Goal: Ask a question

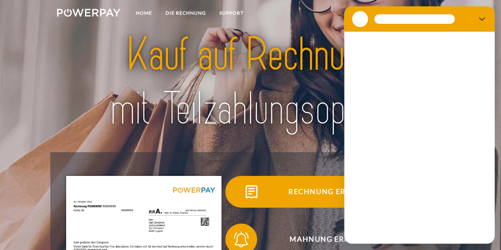
click at [274, 199] on span "Rechnung erhalten?" at bounding box center [334, 192] width 194 height 32
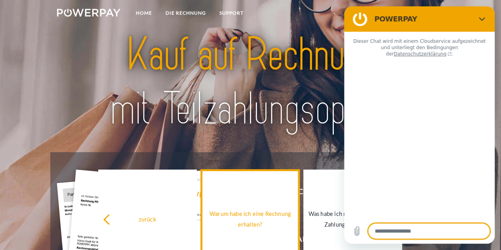
type textarea "*"
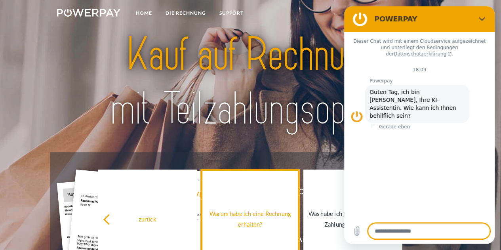
click at [274, 199] on link "Warum habe ich eine Rechnung erhalten?" at bounding box center [250, 219] width 99 height 99
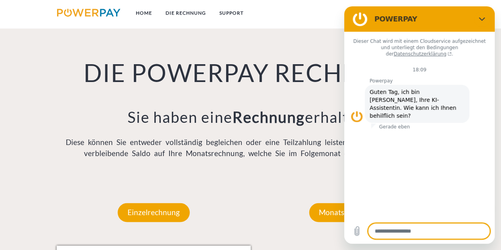
scroll to position [528, 0]
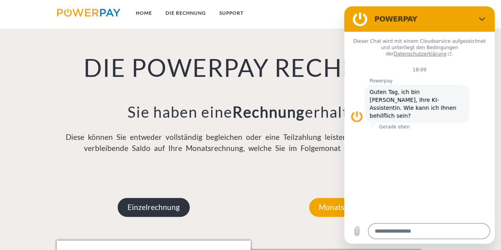
click at [179, 210] on p "Einzelrechnung" at bounding box center [154, 207] width 72 height 19
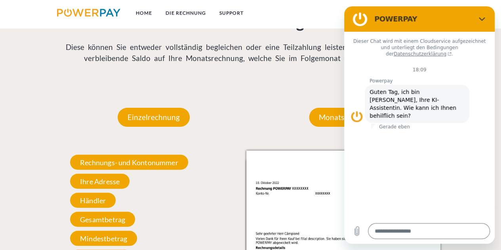
scroll to position [628, 0]
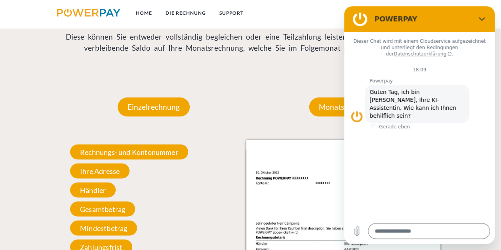
click at [500, 242] on div "Einzelrechnung Einzelrechnung Rechnungs- und Kontonummer Ihre Rechnungs –und Ko…" at bounding box center [250, 245] width 501 height 342
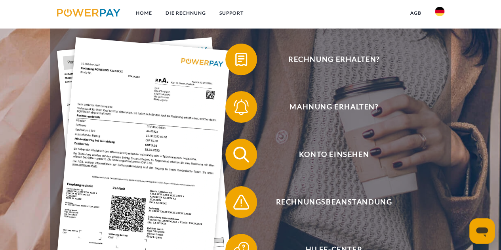
scroll to position [137, 0]
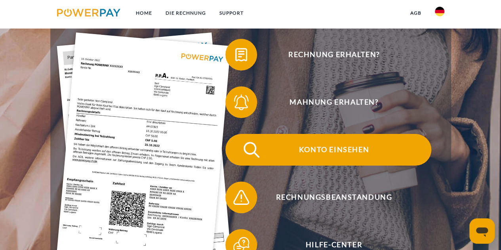
click at [351, 148] on span "Konto einsehen" at bounding box center [334, 150] width 194 height 32
